Goal: Transaction & Acquisition: Book appointment/travel/reservation

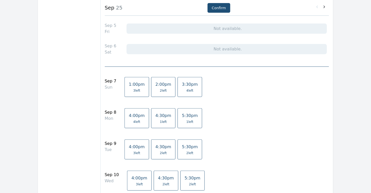
scroll to position [26, 0]
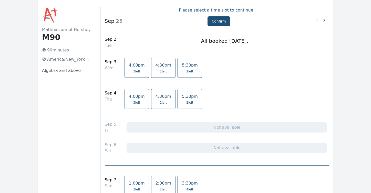
click at [160, 103] on span "2 left" at bounding box center [163, 103] width 7 height 4
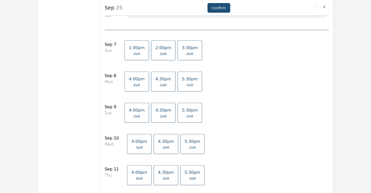
scroll to position [179, 0]
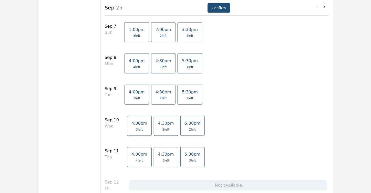
click at [160, 99] on span "2 left" at bounding box center [163, 98] width 7 height 4
click at [158, 156] on span "4:30pm" at bounding box center [166, 154] width 16 height 5
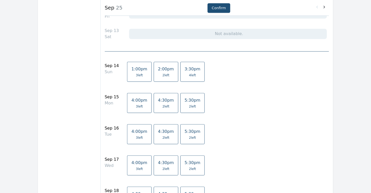
scroll to position [359, 0]
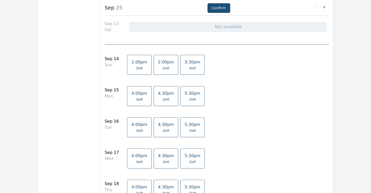
click at [163, 129] on span "2 left" at bounding box center [166, 131] width 7 height 4
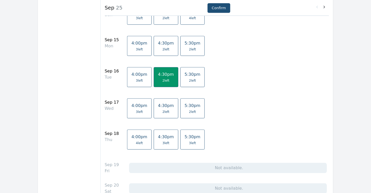
scroll to position [410, 0]
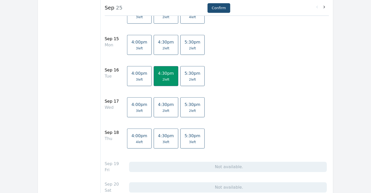
click at [158, 134] on span "4:30pm" at bounding box center [166, 136] width 16 height 5
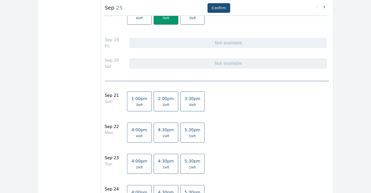
scroll to position [564, 0]
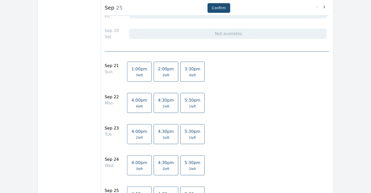
click at [163, 136] on span "1 left" at bounding box center [166, 138] width 7 height 4
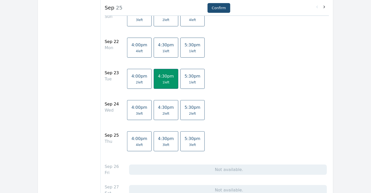
scroll to position [641, 0]
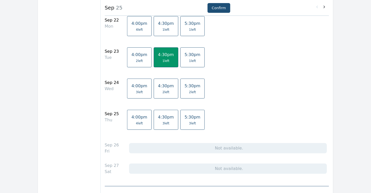
click at [163, 122] on span "3 left" at bounding box center [166, 124] width 7 height 4
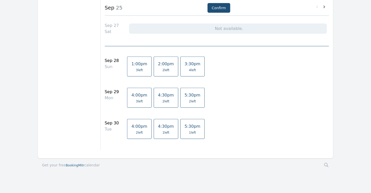
scroll to position [782, 0]
click at [163, 129] on span "1 left" at bounding box center [166, 131] width 7 height 4
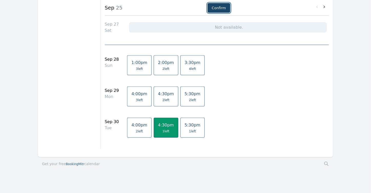
click at [216, 10] on button "Confirm" at bounding box center [219, 8] width 23 height 10
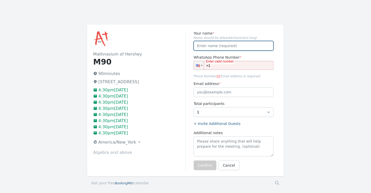
click at [256, 47] on input "Your name *" at bounding box center [234, 46] width 80 height 10
type input "[MEDICAL_DATA]"
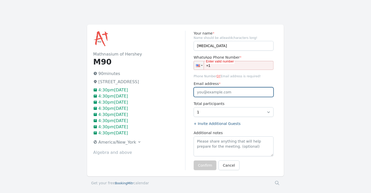
type input "[EMAIL_ADDRESS][DOMAIN_NAME]"
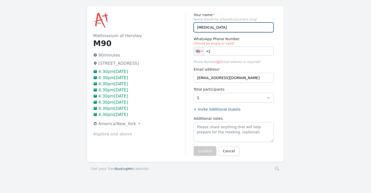
scroll to position [26, 0]
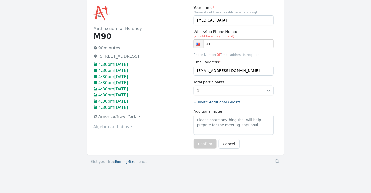
click at [241, 44] on input "+1" at bounding box center [234, 43] width 80 height 9
type input "[PHONE_NUMBER]"
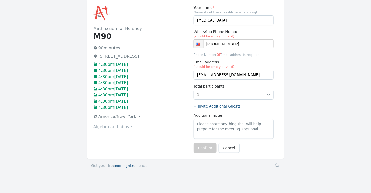
click at [310, 122] on div "Mathnasium of [GEOGRAPHIC_DATA] M90 90 minutes [STREET_ADDRESS] 4:30pm[DATE] 4:…" at bounding box center [185, 87] width 371 height 177
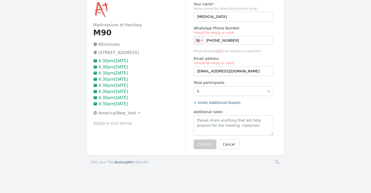
scroll to position [31, 0]
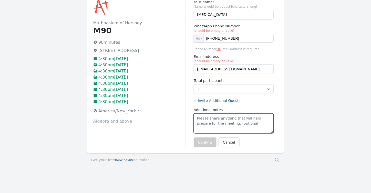
click at [218, 121] on textarea "Additional notes" at bounding box center [234, 124] width 80 height 20
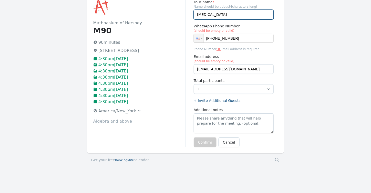
click at [223, 17] on input "[MEDICAL_DATA]" at bounding box center [234, 15] width 80 height 10
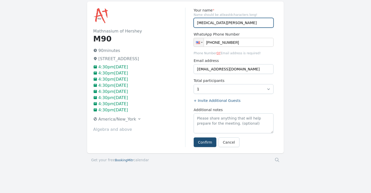
click at [203, 22] on input "[MEDICAL_DATA][PERSON_NAME]" at bounding box center [234, 23] width 80 height 10
type input "[MEDICAL_DATA][PERSON_NAME]"
click at [310, 65] on div "Mathnasium of [GEOGRAPHIC_DATA] M90 90 minutes [STREET_ADDRESS] 4:30pm[DATE] 4:…" at bounding box center [185, 86] width 371 height 168
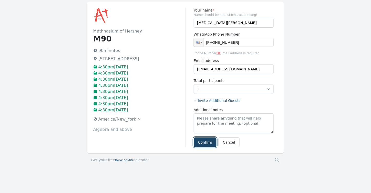
click at [206, 142] on button "Confirm" at bounding box center [205, 143] width 23 height 10
